Goal: Obtain resource: Obtain resource

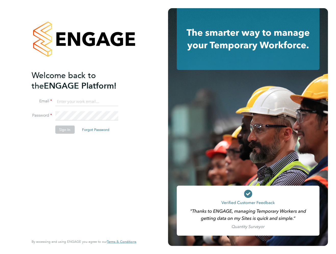
type input "[PERSON_NAME][EMAIL_ADDRESS][DOMAIN_NAME]"
click at [71, 134] on li "Sign In Forgot Password" at bounding box center [81, 131] width 99 height 13
click at [71, 131] on button "Sign In" at bounding box center [64, 129] width 19 height 8
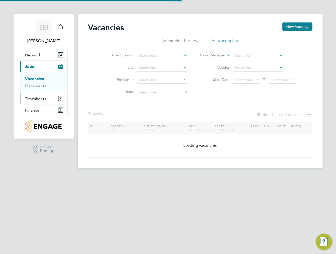
click at [47, 97] on button "Timesheets" at bounding box center [43, 98] width 47 height 11
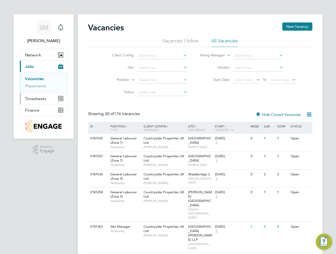
click at [42, 98] on span "Timesheets" at bounding box center [35, 98] width 21 height 5
click at [37, 91] on link "Timesheets" at bounding box center [35, 90] width 21 height 5
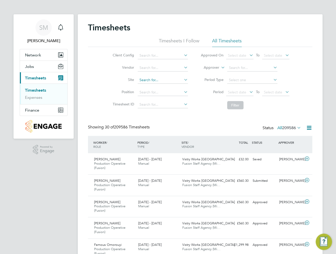
click at [159, 77] on input at bounding box center [163, 80] width 50 height 7
click at [160, 83] on li "Drac an Village" at bounding box center [162, 86] width 50 height 7
type input "[GEOGRAPHIC_DATA]"
click at [248, 90] on icon at bounding box center [248, 91] width 0 height 7
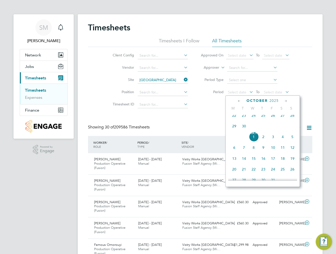
click at [235, 117] on span "22" at bounding box center [235, 115] width 10 height 10
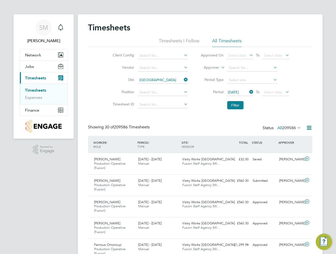
click at [284, 92] on icon at bounding box center [284, 91] width 0 height 7
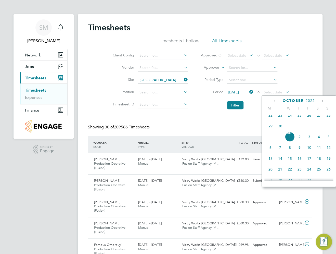
click at [329, 118] on span "28" at bounding box center [329, 115] width 10 height 10
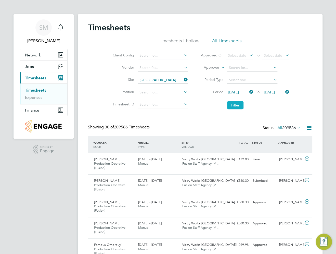
click at [233, 105] on button "Filter" at bounding box center [235, 105] width 16 height 8
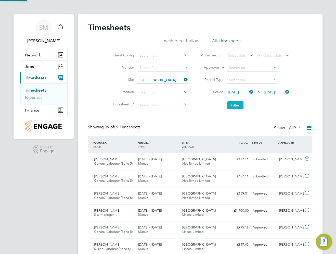
scroll to position [13, 44]
click at [310, 127] on icon at bounding box center [309, 127] width 6 height 6
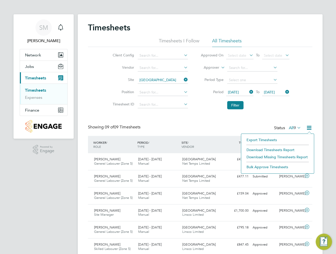
click at [271, 148] on li "Download Timesheets Report" at bounding box center [278, 149] width 68 height 7
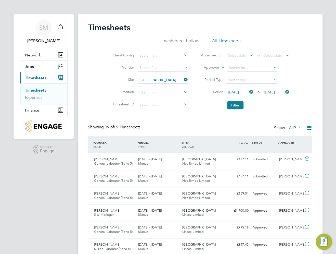
drag, startPoint x: 184, startPoint y: 80, endPoint x: 175, endPoint y: 79, distance: 9.7
click at [183, 80] on icon at bounding box center [183, 79] width 0 height 7
click at [170, 79] on input at bounding box center [163, 80] width 50 height 7
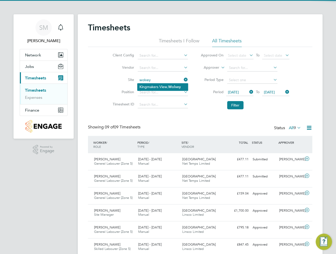
click at [167, 86] on li "Kingmakers View, Wolvey" at bounding box center [162, 86] width 50 height 7
type input "Kingmakers View, Wolvey"
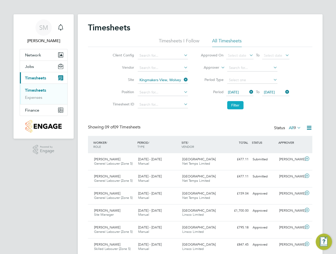
click at [238, 103] on button "Filter" at bounding box center [235, 105] width 16 height 8
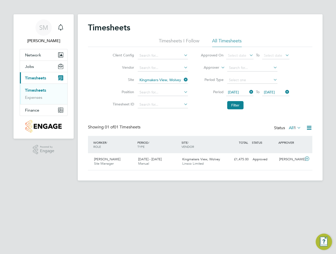
click at [183, 80] on icon at bounding box center [183, 79] width 0 height 7
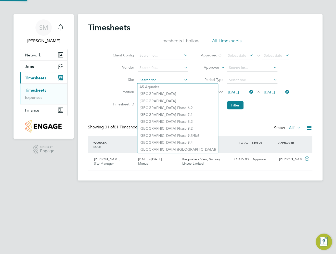
click at [146, 79] on input at bounding box center [163, 80] width 50 height 7
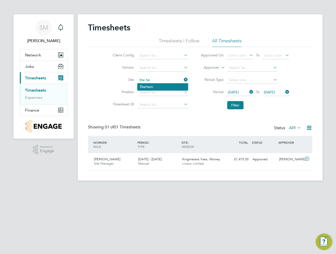
drag, startPoint x: 147, startPoint y: 81, endPoint x: 149, endPoint y: 84, distance: 3.4
click at [149, 84] on div "Timesheets Timesheets I Follow All Timesheets Client Config Vendor Site the he …" at bounding box center [200, 97] width 245 height 166
click at [149, 84] on li "T he Hem" at bounding box center [162, 86] width 50 height 7
type input "The Hem"
click at [227, 100] on li "Filter" at bounding box center [245, 104] width 102 height 13
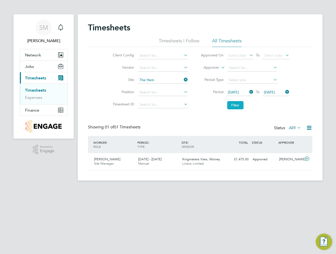
click at [234, 103] on button "Filter" at bounding box center [235, 105] width 16 height 8
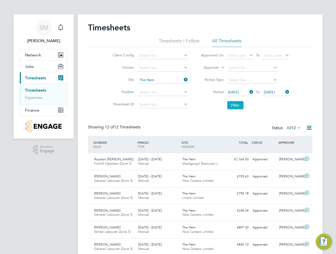
click at [233, 105] on button "Filter" at bounding box center [235, 105] width 16 height 8
click at [307, 130] on icon at bounding box center [309, 127] width 6 height 6
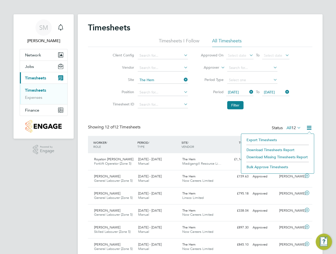
click at [272, 150] on li "Download Timesheets Report" at bounding box center [278, 149] width 68 height 7
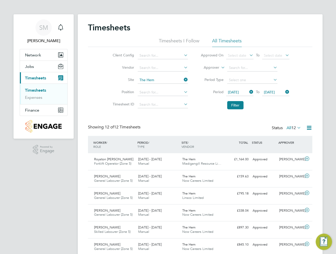
drag, startPoint x: 184, startPoint y: 79, endPoint x: 181, endPoint y: 79, distance: 3.6
click at [183, 79] on icon at bounding box center [183, 79] width 0 height 7
click at [162, 81] on input at bounding box center [163, 80] width 50 height 7
click at [160, 84] on li "[PERSON_NAME]" at bounding box center [168, 86] width 63 height 7
type input "[PERSON_NAME]"
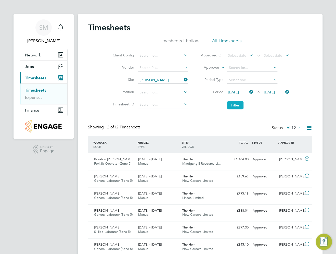
click at [233, 103] on button "Filter" at bounding box center [235, 105] width 16 height 8
click at [311, 131] on icon at bounding box center [309, 127] width 6 height 6
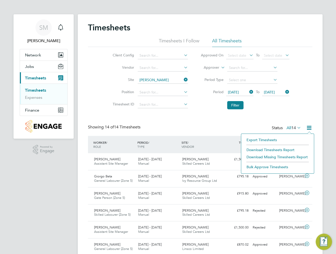
click at [281, 148] on li "Download Timesheets Report" at bounding box center [278, 149] width 68 height 7
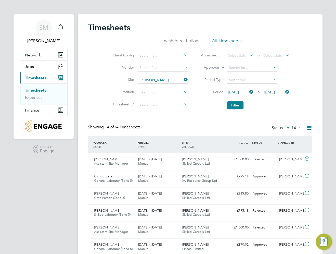
drag, startPoint x: 160, startPoint y: 83, endPoint x: 167, endPoint y: 82, distance: 6.9
click at [160, 83] on li "Site [PERSON_NAME]" at bounding box center [150, 80] width 90 height 12
drag, startPoint x: 167, startPoint y: 82, endPoint x: 173, endPoint y: 81, distance: 6.1
click at [167, 82] on input at bounding box center [163, 80] width 50 height 7
click at [165, 142] on li "[GEOGRAPHIC_DATA][PERSON_NAME] LLP" at bounding box center [175, 142] width 76 height 7
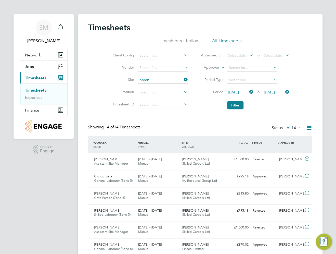
type input "[GEOGRAPHIC_DATA][PERSON_NAME] LLP"
click at [232, 107] on button "Filter" at bounding box center [235, 105] width 16 height 8
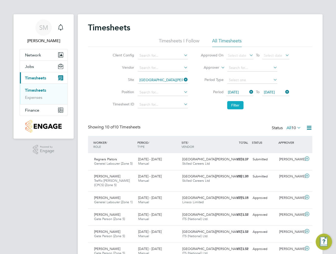
click at [232, 107] on button "Filter" at bounding box center [235, 105] width 16 height 8
click at [309, 126] on icon at bounding box center [309, 127] width 6 height 6
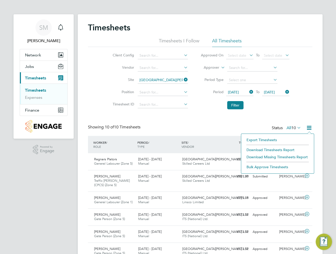
click at [266, 147] on li "Download Timesheets Report" at bounding box center [278, 149] width 68 height 7
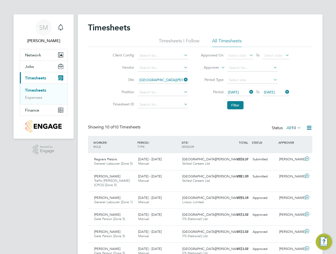
click at [183, 79] on icon at bounding box center [183, 79] width 0 height 7
click at [163, 80] on input at bounding box center [163, 80] width 50 height 7
click at [161, 84] on li "[GEOGRAPHIC_DATA]" at bounding box center [162, 86] width 50 height 7
type input "[GEOGRAPHIC_DATA]"
click at [239, 103] on button "Filter" at bounding box center [235, 105] width 16 height 8
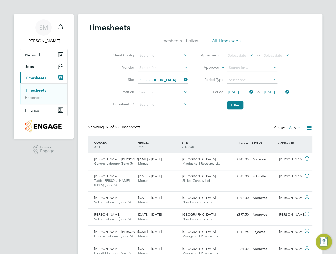
click at [306, 127] on icon at bounding box center [309, 127] width 6 height 6
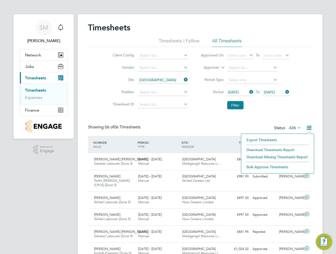
click at [276, 148] on li "Download Timesheets Report" at bounding box center [278, 149] width 68 height 7
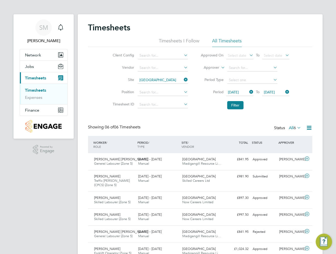
click at [186, 76] on li "Site [GEOGRAPHIC_DATA]" at bounding box center [150, 80] width 90 height 12
click at [183, 77] on icon at bounding box center [183, 79] width 0 height 7
click at [159, 80] on input at bounding box center [163, 80] width 50 height 7
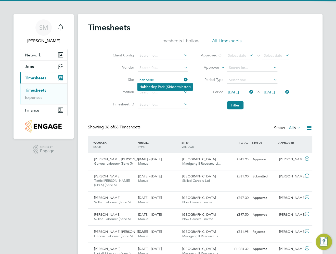
click at [159, 84] on li "Habberle y Park ([GEOGRAPHIC_DATA])" at bounding box center [164, 86] width 55 height 7
type input "[GEOGRAPHIC_DATA] ([GEOGRAPHIC_DATA])"
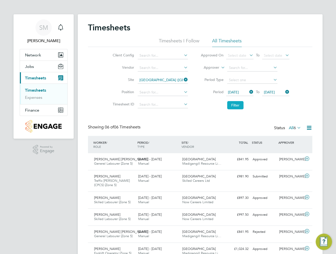
click at [229, 105] on button "Filter" at bounding box center [235, 105] width 16 height 8
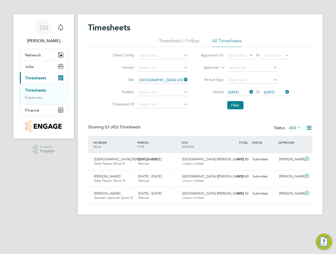
click at [307, 125] on icon at bounding box center [309, 127] width 6 height 6
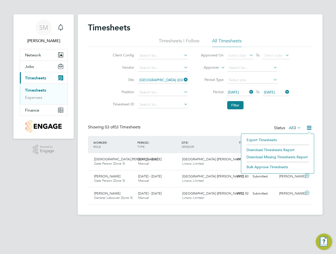
click at [265, 148] on li "Download Timesheets Report" at bounding box center [278, 149] width 68 height 7
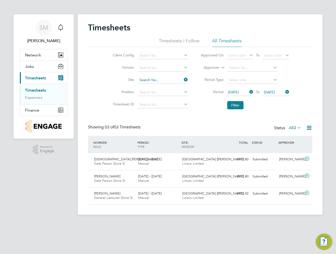
click at [175, 83] on input at bounding box center [163, 80] width 50 height 7
click at [170, 85] on li "Drakel ow Riverside" at bounding box center [162, 86] width 50 height 7
type input "Drakelow Riverside"
click at [237, 107] on button "Filter" at bounding box center [235, 105] width 16 height 8
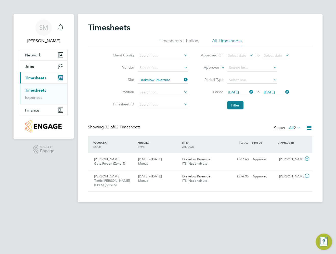
click at [308, 130] on icon at bounding box center [309, 127] width 6 height 6
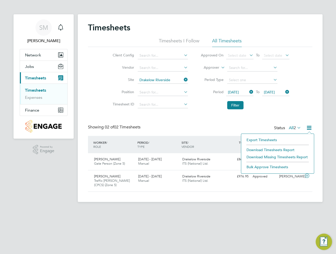
click at [282, 149] on li "Download Timesheets Report" at bounding box center [278, 149] width 68 height 7
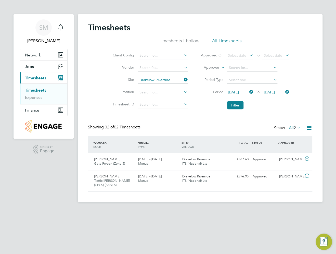
click at [183, 81] on icon at bounding box center [183, 79] width 0 height 7
click at [169, 77] on input at bounding box center [163, 80] width 50 height 7
type input "longbri"
click at [183, 80] on icon at bounding box center [183, 79] width 0 height 7
click at [165, 80] on input at bounding box center [163, 80] width 50 height 7
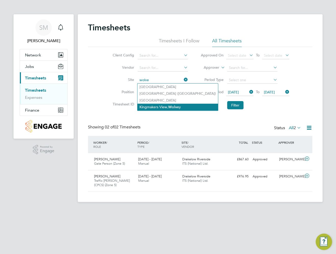
click at [163, 106] on li "Kingmakers View, Wolve y" at bounding box center [177, 107] width 81 height 7
type input "Kingmakers View, Wolvey"
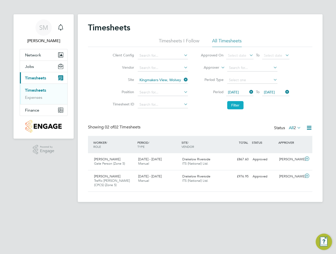
click at [234, 107] on button "Filter" at bounding box center [235, 105] width 16 height 8
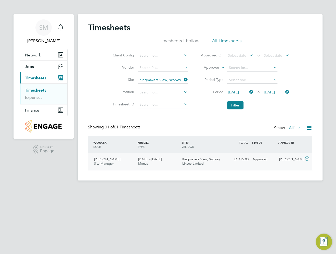
click at [211, 161] on span "Kingmakers View, Wolvey" at bounding box center [201, 159] width 38 height 4
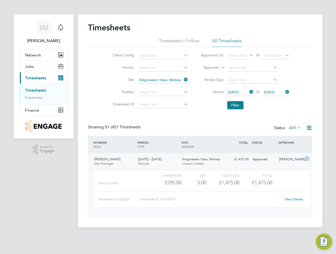
click at [308, 129] on icon at bounding box center [309, 127] width 6 height 6
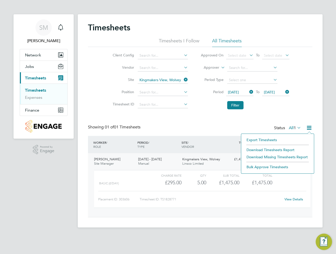
click at [285, 147] on li "Download Timesheets Report" at bounding box center [278, 149] width 68 height 7
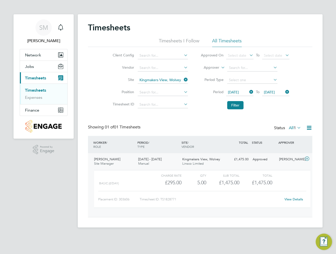
click at [34, 73] on button "Current page: Timesheets" at bounding box center [43, 77] width 47 height 11
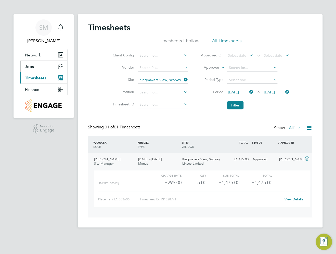
click at [34, 68] on button "Jobs" at bounding box center [43, 66] width 47 height 11
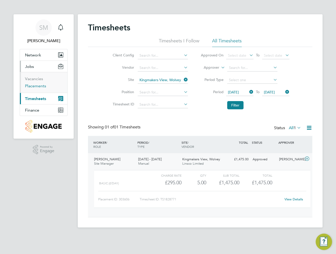
click at [34, 85] on link "Placements" at bounding box center [35, 85] width 21 height 5
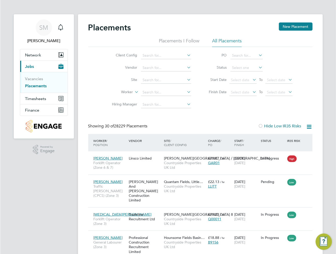
scroll to position [19, 44]
click at [155, 77] on input at bounding box center [166, 80] width 50 height 7
click at [156, 86] on li "Drac an Village" at bounding box center [166, 86] width 50 height 7
type input "[GEOGRAPHIC_DATA]"
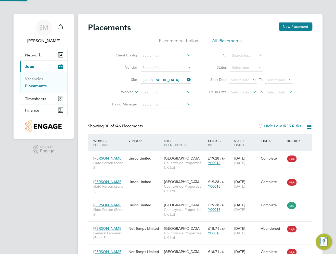
scroll to position [19, 44]
click at [311, 127] on icon at bounding box center [309, 126] width 6 height 6
click at [297, 135] on li "Download Placements Report" at bounding box center [284, 138] width 54 height 7
click at [186, 80] on icon at bounding box center [186, 79] width 0 height 7
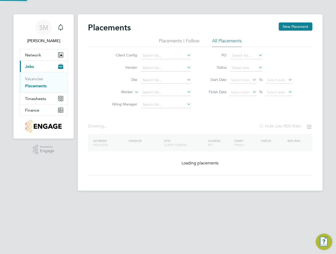
click at [167, 76] on li "Site" at bounding box center [150, 80] width 96 height 12
click at [167, 81] on input at bounding box center [166, 80] width 50 height 7
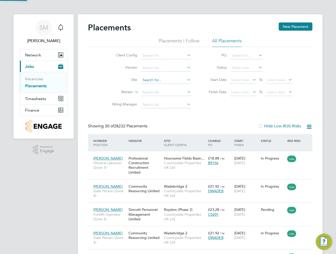
scroll to position [19, 44]
click at [168, 84] on li "Kingmakers View, Wolvey" at bounding box center [166, 86] width 50 height 7
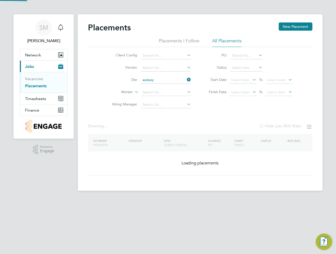
type input "Kingmakers View, Wolvey"
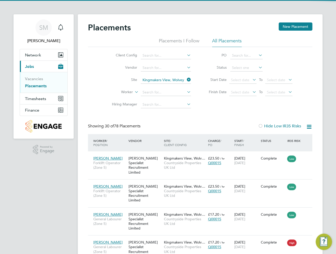
click at [307, 127] on icon at bounding box center [309, 126] width 6 height 6
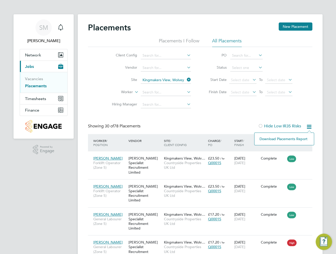
click at [300, 139] on li "Download Placements Report" at bounding box center [284, 138] width 54 height 7
drag, startPoint x: 163, startPoint y: 87, endPoint x: 168, endPoint y: 81, distance: 7.8
click at [163, 87] on li "Worker" at bounding box center [150, 92] width 96 height 12
click at [172, 78] on input at bounding box center [166, 80] width 50 height 7
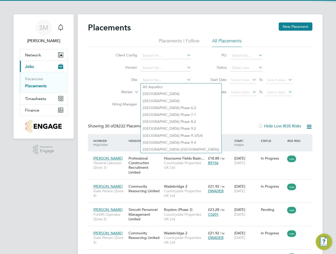
scroll to position [19, 44]
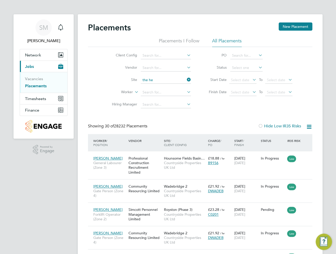
click at [162, 88] on li "T he Hem" at bounding box center [166, 86] width 50 height 7
type input "The Hem"
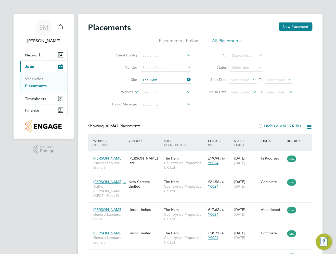
click at [307, 124] on icon at bounding box center [309, 126] width 6 height 6
click at [304, 137] on li "Download Placements Report" at bounding box center [284, 138] width 54 height 7
click at [186, 80] on icon at bounding box center [186, 79] width 0 height 7
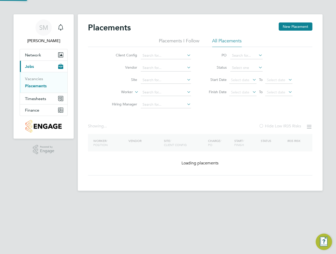
click at [173, 76] on li "Site" at bounding box center [150, 80] width 96 height 12
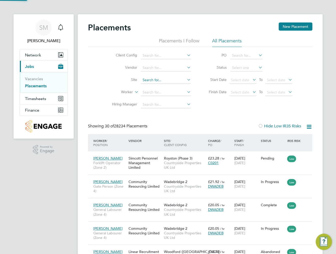
click at [173, 78] on input at bounding box center [166, 80] width 50 height 7
click at [170, 84] on li "[PERSON_NAME] Me adows" at bounding box center [166, 86] width 50 height 7
type input "[PERSON_NAME]"
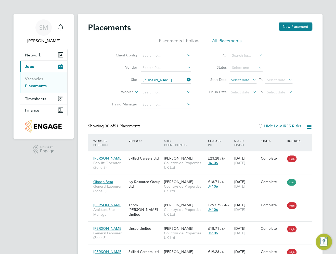
click at [250, 82] on span "Select date" at bounding box center [242, 80] width 27 height 7
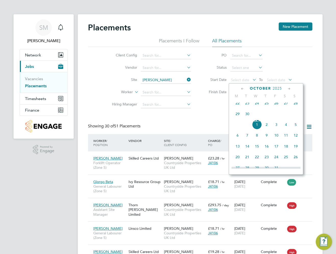
click at [198, 108] on div "Client Config Vendor Site [PERSON_NAME] Worker Hiring Manager PO Status Start D…" at bounding box center [200, 79] width 224 height 64
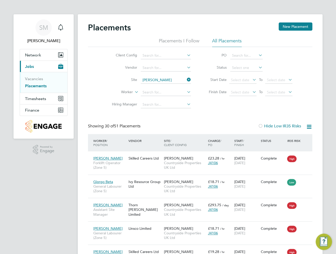
click at [301, 124] on label "Hide Low IR35 Risks" at bounding box center [279, 125] width 43 height 5
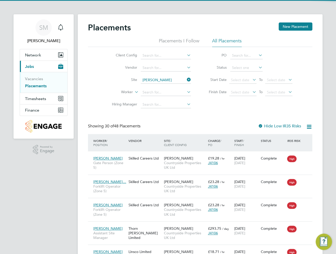
click at [296, 125] on label "Hide Low IR35 Risks" at bounding box center [279, 125] width 43 height 5
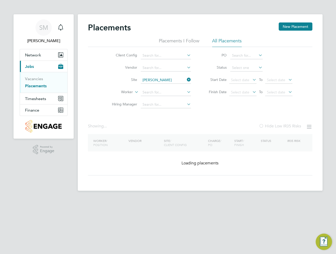
click at [309, 126] on icon at bounding box center [309, 126] width 6 height 6
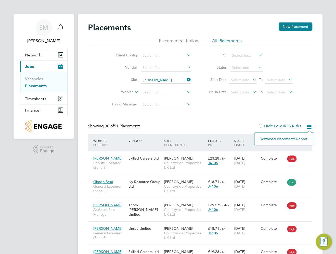
click at [303, 136] on li "Download Placements Report" at bounding box center [284, 138] width 54 height 7
click at [309, 128] on icon at bounding box center [309, 126] width 6 height 6
click at [121, 72] on li "Vendor" at bounding box center [150, 68] width 96 height 12
click at [186, 78] on icon at bounding box center [186, 79] width 0 height 7
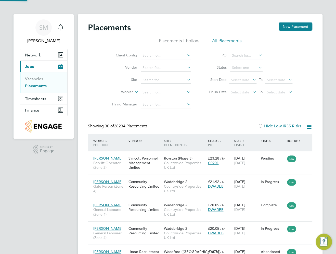
scroll to position [19, 44]
click at [176, 80] on input at bounding box center [166, 80] width 50 height 7
click at [164, 140] on li "[GEOGRAPHIC_DATA][PERSON_NAME] LLP" at bounding box center [179, 142] width 76 height 7
type input "[GEOGRAPHIC_DATA][PERSON_NAME] LLP"
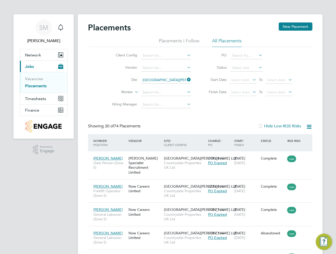
click at [309, 130] on icon at bounding box center [309, 126] width 6 height 6
click at [304, 139] on li "Download Placements Report" at bounding box center [284, 138] width 54 height 7
click at [186, 80] on icon at bounding box center [186, 79] width 0 height 7
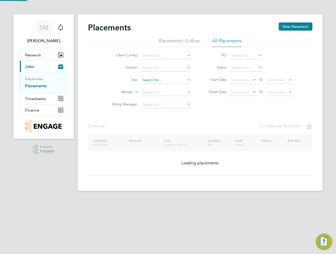
click at [172, 80] on input at bounding box center [166, 80] width 50 height 7
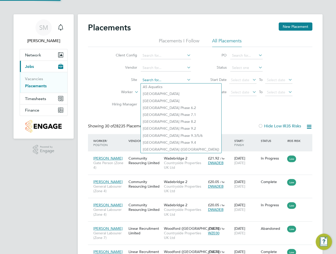
scroll to position [19, 35]
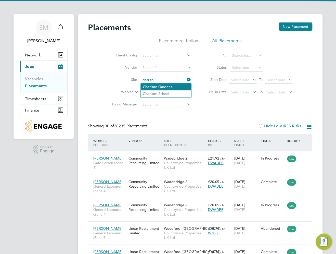
click at [178, 85] on li "[GEOGRAPHIC_DATA]" at bounding box center [166, 86] width 50 height 7
type input "[GEOGRAPHIC_DATA]"
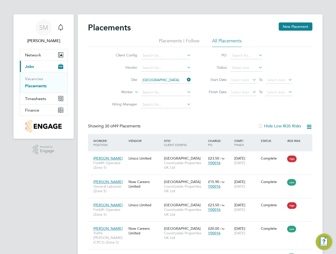
click at [309, 129] on icon at bounding box center [309, 126] width 6 height 6
click at [301, 135] on li "Download Placements Report" at bounding box center [284, 138] width 54 height 7
click at [171, 86] on li "Site [GEOGRAPHIC_DATA]" at bounding box center [150, 80] width 96 height 12
click at [186, 79] on icon at bounding box center [186, 79] width 0 height 7
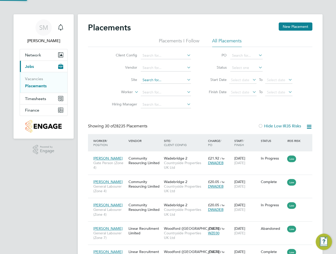
click at [179, 80] on input at bounding box center [166, 80] width 50 height 7
click at [180, 84] on li "Habberle y Park ([GEOGRAPHIC_DATA])" at bounding box center [168, 86] width 55 height 7
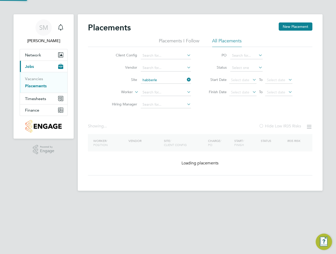
type input "[GEOGRAPHIC_DATA] ([GEOGRAPHIC_DATA])"
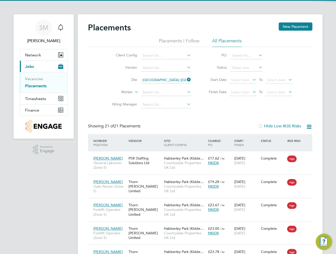
click at [311, 125] on icon at bounding box center [309, 126] width 6 height 6
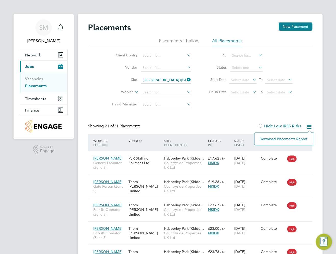
click at [295, 138] on li "Download Placements Report" at bounding box center [284, 138] width 54 height 7
click at [186, 77] on icon at bounding box center [186, 79] width 0 height 7
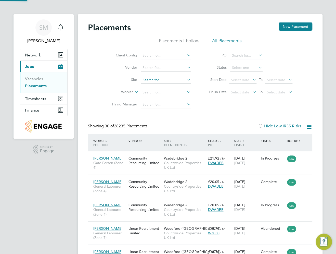
scroll to position [19, 44]
click at [162, 78] on input at bounding box center [166, 80] width 50 height 7
click at [162, 83] on li "Drake low Riverside" at bounding box center [168, 86] width 55 height 7
type input "Drakelow Riverside"
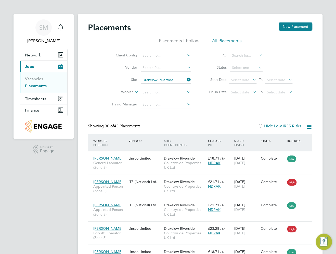
click at [309, 126] on icon at bounding box center [309, 126] width 6 height 6
click at [299, 140] on li "Download Placements Report" at bounding box center [284, 138] width 54 height 7
click at [32, 99] on span "Timesheets" at bounding box center [35, 98] width 21 height 5
click at [38, 99] on link "Expenses" at bounding box center [33, 97] width 17 height 5
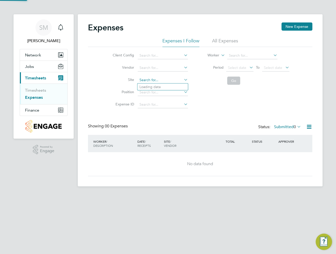
click at [157, 81] on input at bounding box center [163, 80] width 50 height 7
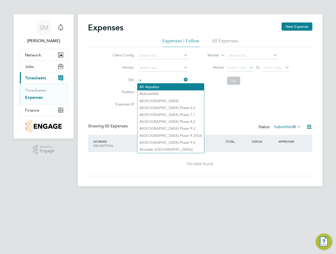
click at [155, 85] on li "A 5 Aquatics" at bounding box center [170, 86] width 67 height 7
type input "A5 Aquatics"
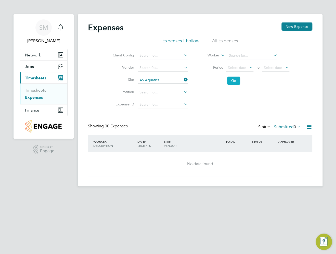
click at [232, 79] on button "Go" at bounding box center [233, 81] width 13 height 8
click at [254, 68] on div "Select date To Select date" at bounding box center [257, 67] width 63 height 7
click at [248, 68] on icon at bounding box center [248, 67] width 0 height 7
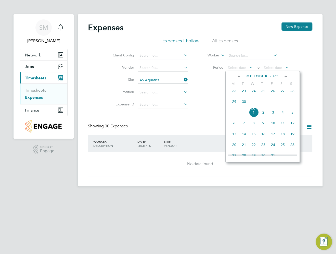
click at [234, 96] on span "22" at bounding box center [235, 91] width 10 height 10
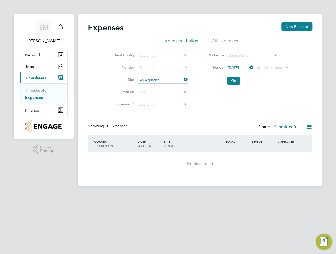
click at [284, 68] on icon at bounding box center [284, 67] width 0 height 7
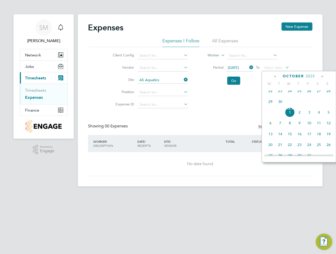
click at [329, 95] on span "28" at bounding box center [329, 91] width 10 height 10
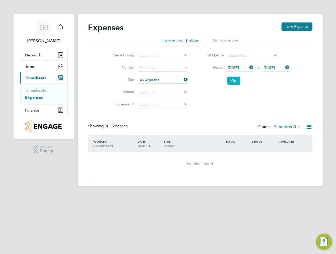
click at [232, 81] on button "Go" at bounding box center [233, 81] width 13 height 8
click at [231, 82] on button "Go" at bounding box center [233, 81] width 13 height 8
click at [218, 94] on div "Client Config Vendor Site A5 Aquatics Position Expense ID Worker Period [DATE] …" at bounding box center [200, 79] width 224 height 64
